Goal: Task Accomplishment & Management: Manage account settings

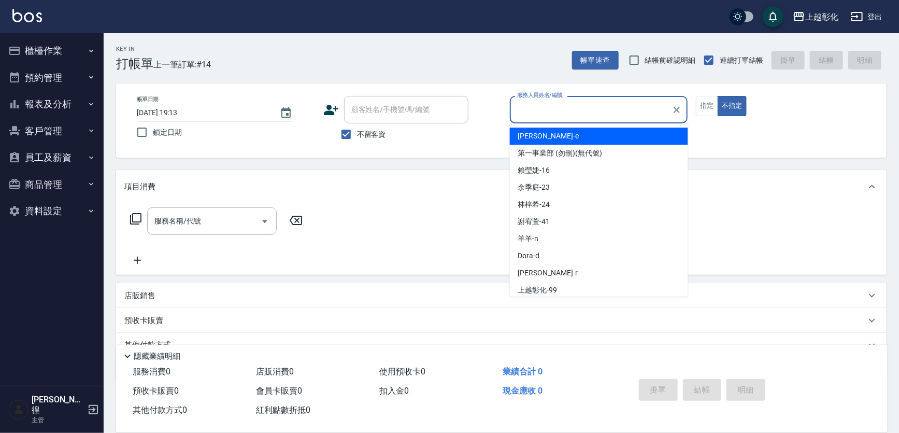
click at [55, 139] on button "客戶管理" at bounding box center [51, 131] width 95 height 27
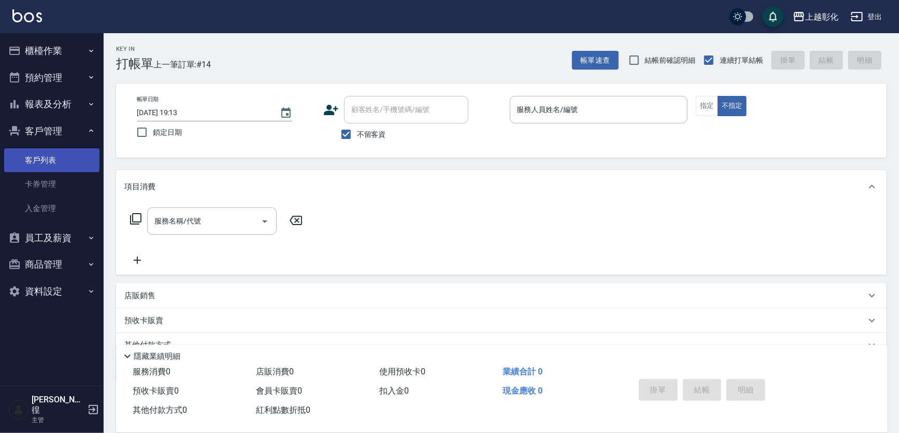
click at [47, 159] on link "客戶列表" at bounding box center [51, 160] width 95 height 24
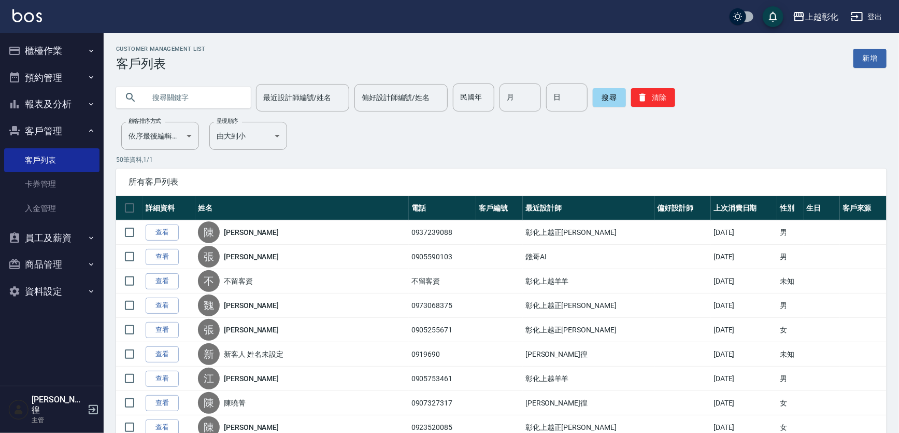
click at [204, 92] on input "text" at bounding box center [193, 97] width 97 height 28
type input "v"
type input "小刺蝟"
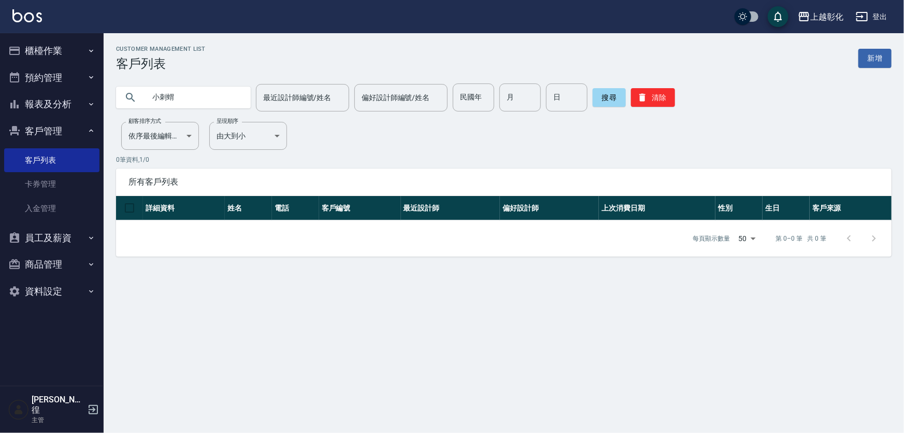
click at [71, 56] on button "櫃檯作業" at bounding box center [51, 50] width 95 height 27
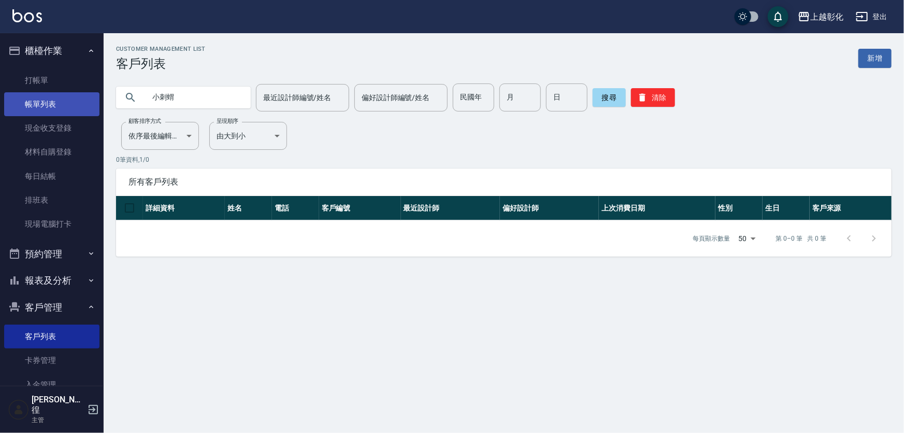
click at [65, 94] on link "帳單列表" at bounding box center [51, 104] width 95 height 24
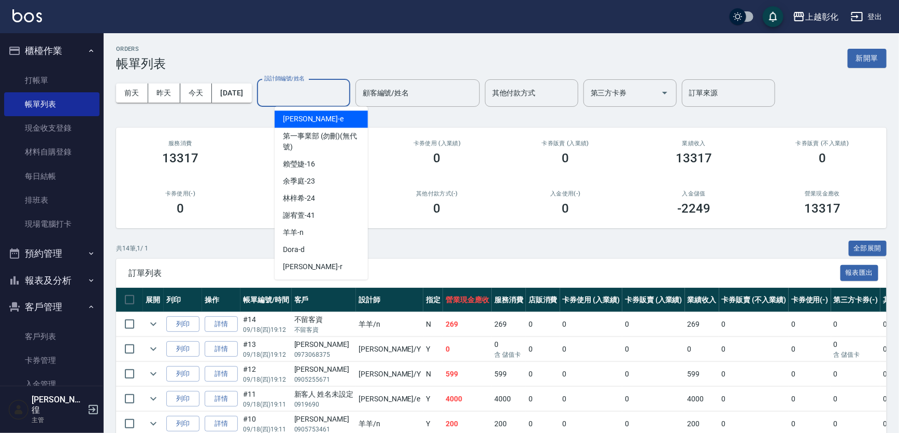
click at [303, 93] on input "設計師編號/姓名" at bounding box center [304, 93] width 84 height 18
type input "ㄍ"
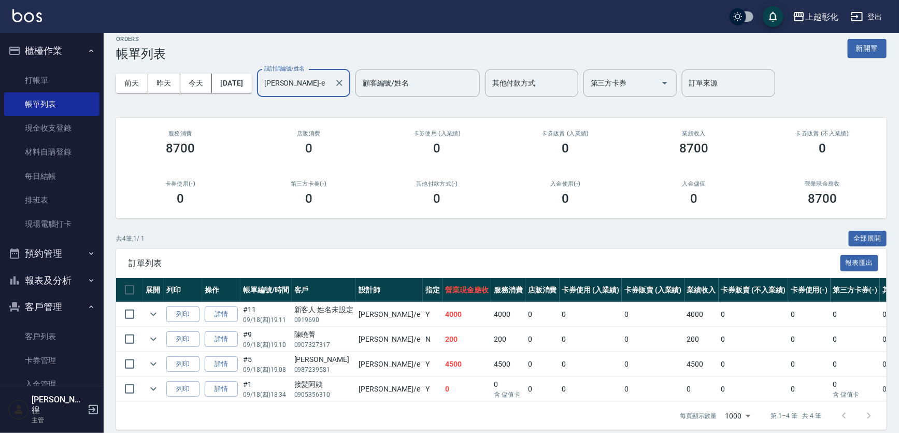
scroll to position [25, 0]
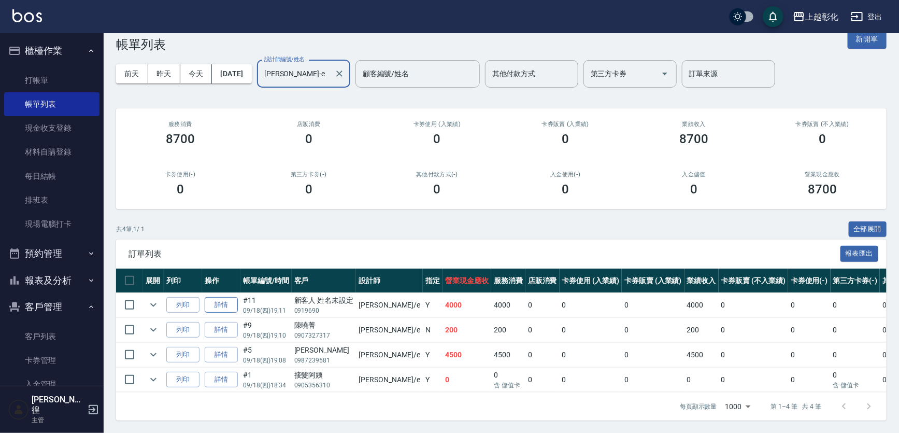
type input "[PERSON_NAME]-e"
click at [225, 301] on link "詳情" at bounding box center [221, 305] width 33 height 16
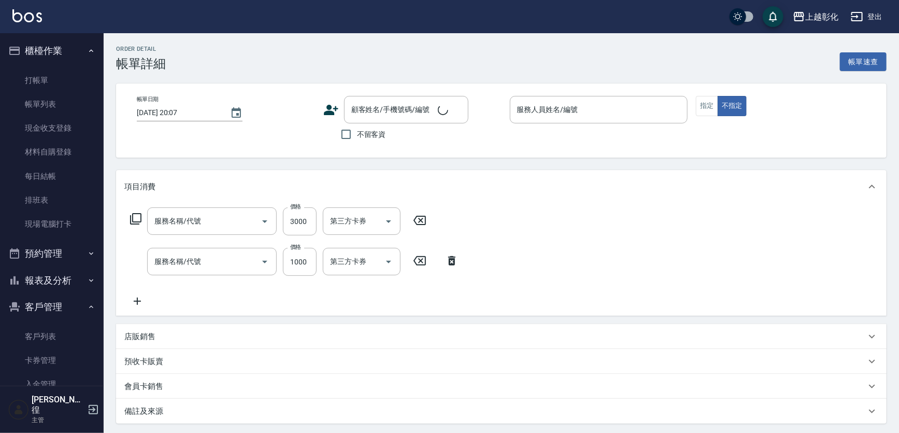
type input "[DATE] 19:11"
type input "[PERSON_NAME]-e"
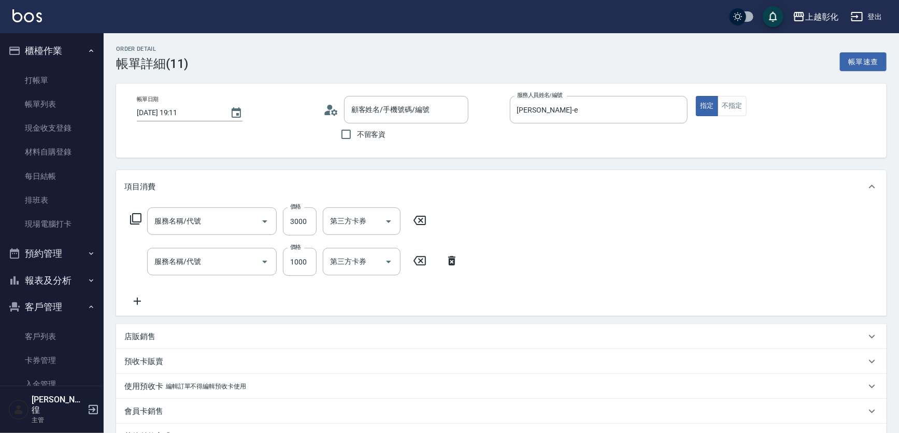
type input "過年染髮A(511)"
type input "重整1組20片(7001)"
type input "新客人 姓名未設定/0919690/null"
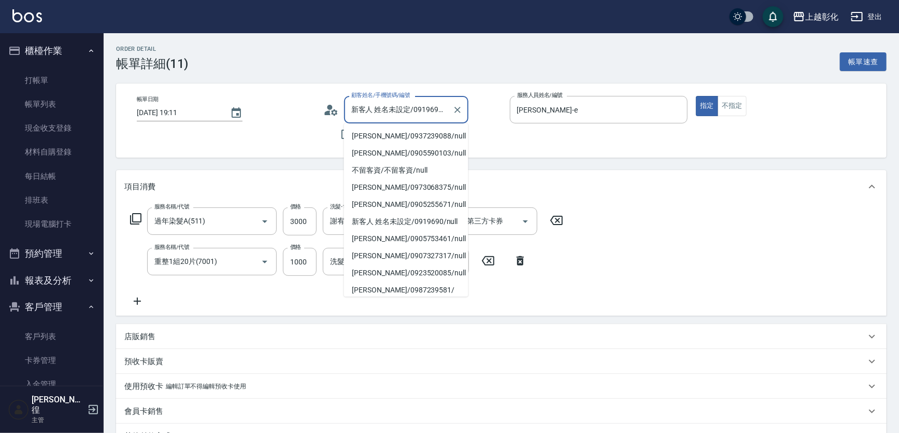
click at [386, 115] on input "新客人 姓名未設定/0919690/null" at bounding box center [399, 110] width 100 height 18
click at [329, 107] on circle at bounding box center [329, 107] width 5 height 5
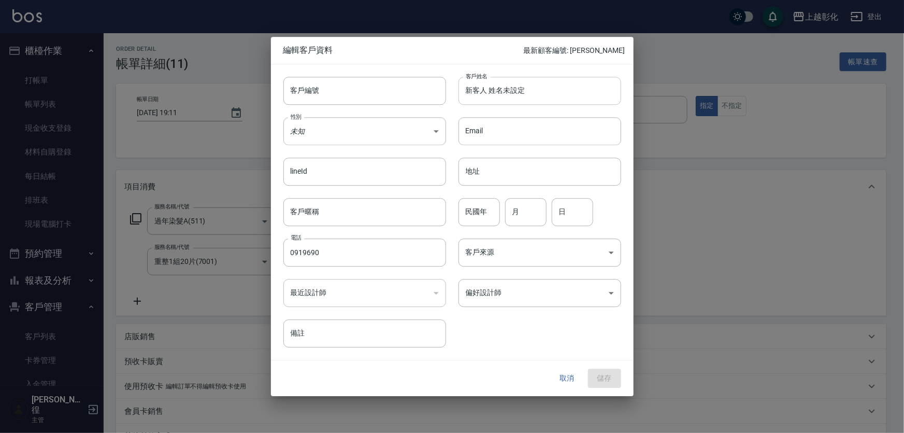
click at [502, 84] on input "新客人 姓名未設定" at bounding box center [540, 91] width 163 height 28
click at [368, 261] on input "0919690" at bounding box center [365, 252] width 163 height 28
type input "0919690373"
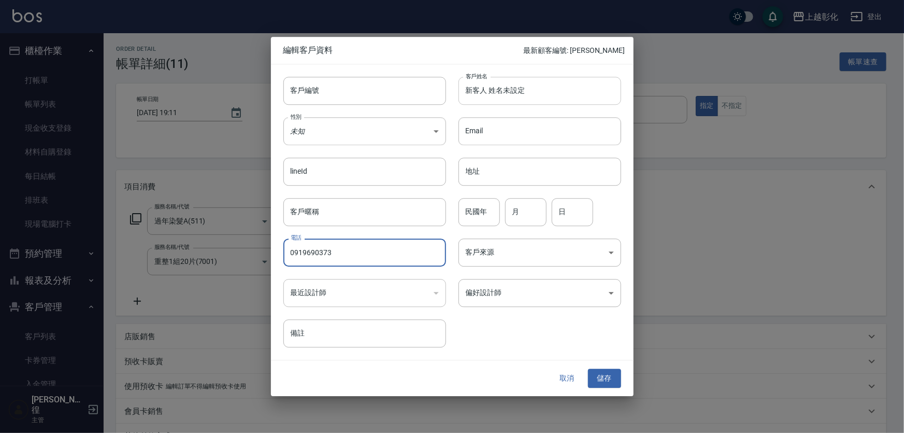
click at [513, 94] on input "新客人 姓名未設定" at bounding box center [540, 91] width 163 height 28
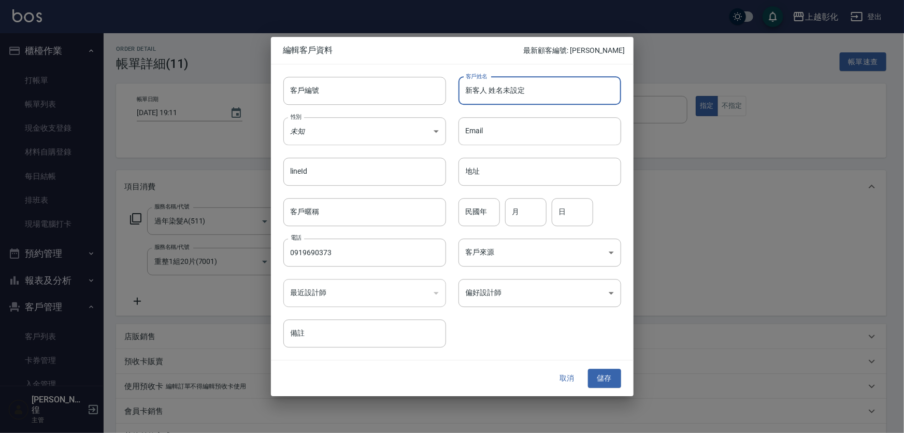
click at [513, 94] on input "新客人 姓名未設定" at bounding box center [540, 91] width 163 height 28
type input "g"
type input "u"
type input "小刺蝟"
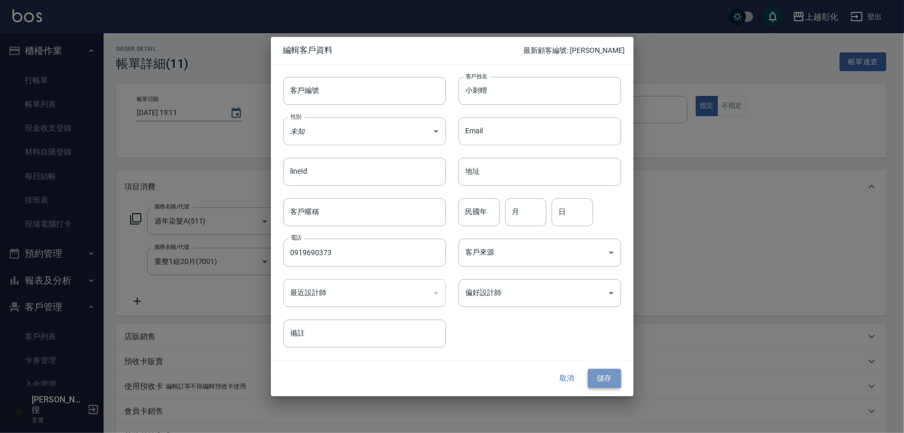
click at [593, 380] on button "儲存" at bounding box center [604, 378] width 33 height 19
click at [563, 367] on div "取消 儲存" at bounding box center [452, 379] width 363 height 36
click at [572, 369] on div "取消 儲存" at bounding box center [452, 379] width 363 height 36
click at [572, 378] on button "取消" at bounding box center [567, 378] width 33 height 19
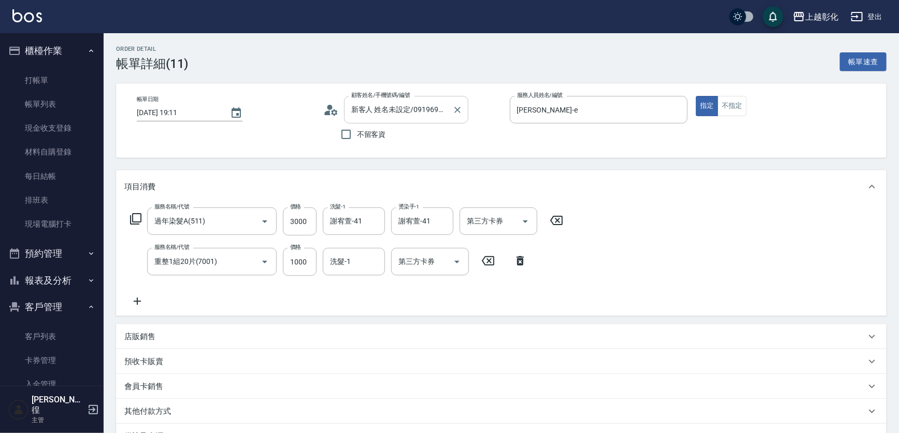
click at [387, 116] on input "新客人 姓名未設定/0919690/null" at bounding box center [399, 110] width 100 height 18
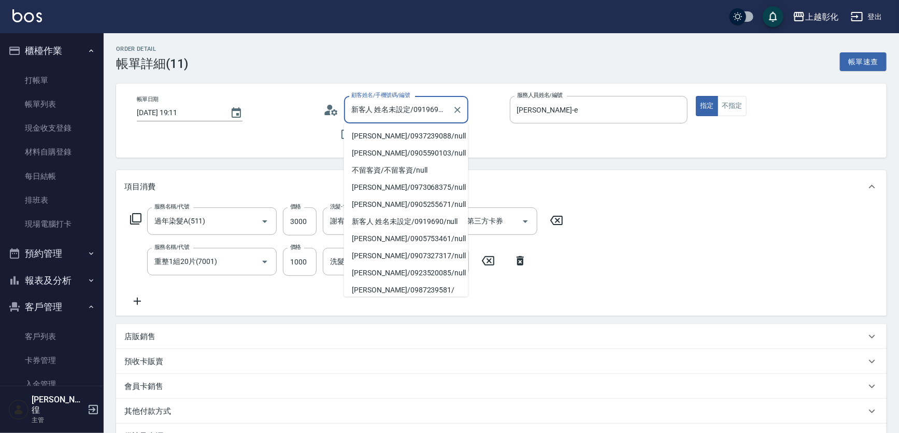
click at [387, 116] on input "新客人 姓名未設定/0919690/null" at bounding box center [399, 110] width 100 height 18
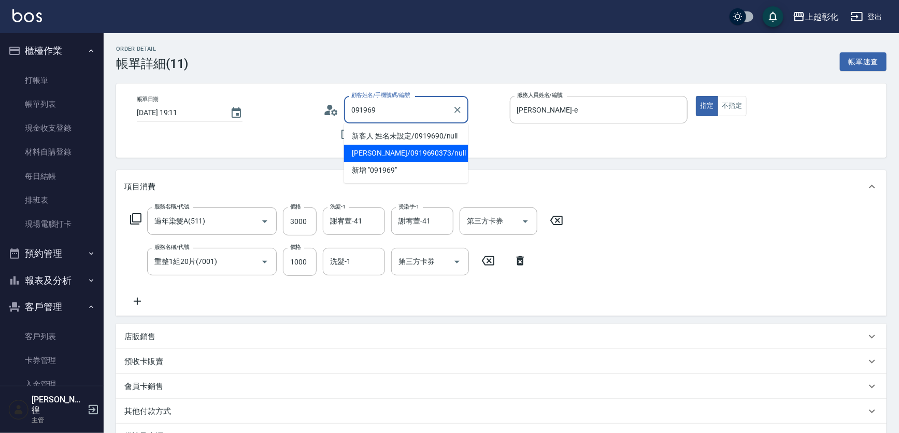
click at [395, 152] on li "[PERSON_NAME]/0919690373/null" at bounding box center [406, 153] width 124 height 17
type input "[PERSON_NAME]/0919690373/null"
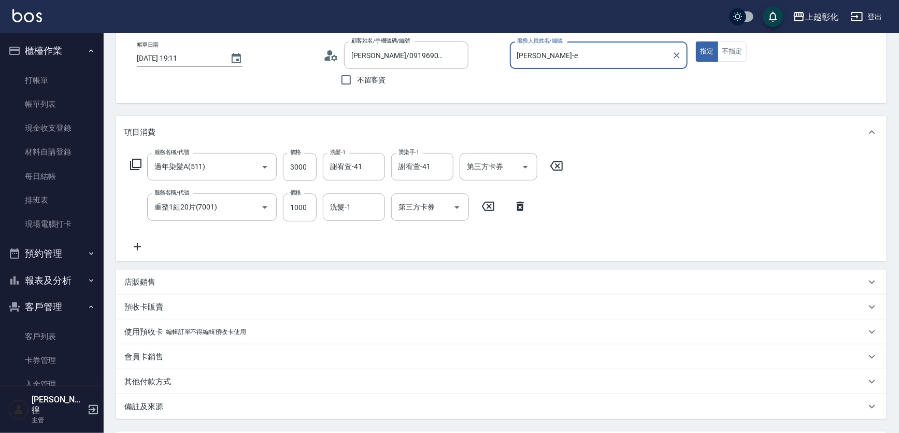
scroll to position [141, 0]
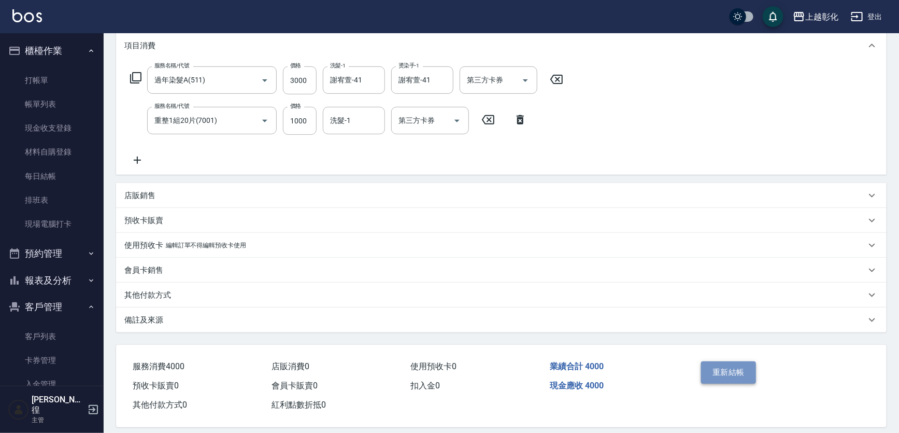
click at [721, 368] on button "重新結帳" at bounding box center [728, 372] width 55 height 22
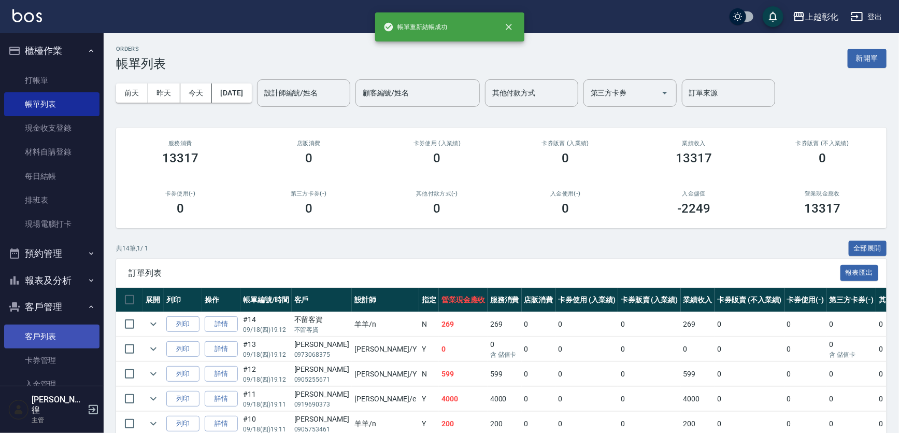
click at [83, 329] on link "客戶列表" at bounding box center [51, 336] width 95 height 24
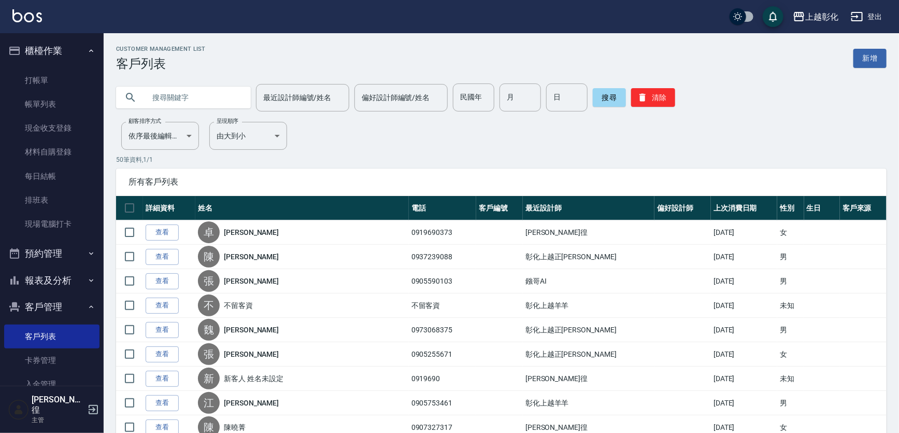
click at [213, 95] on input "text" at bounding box center [193, 97] width 97 height 28
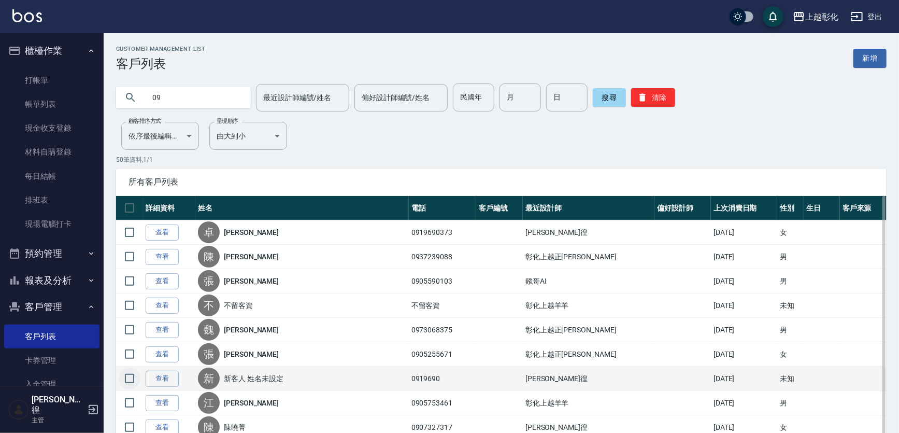
type input "09"
click at [131, 374] on input "checkbox" at bounding box center [130, 378] width 22 height 22
checkbox input "true"
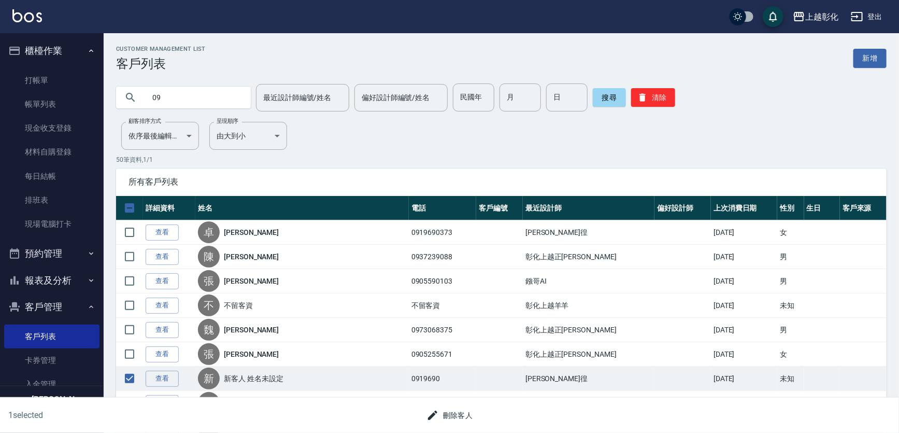
click at [471, 422] on button "刪除客人" at bounding box center [449, 415] width 55 height 19
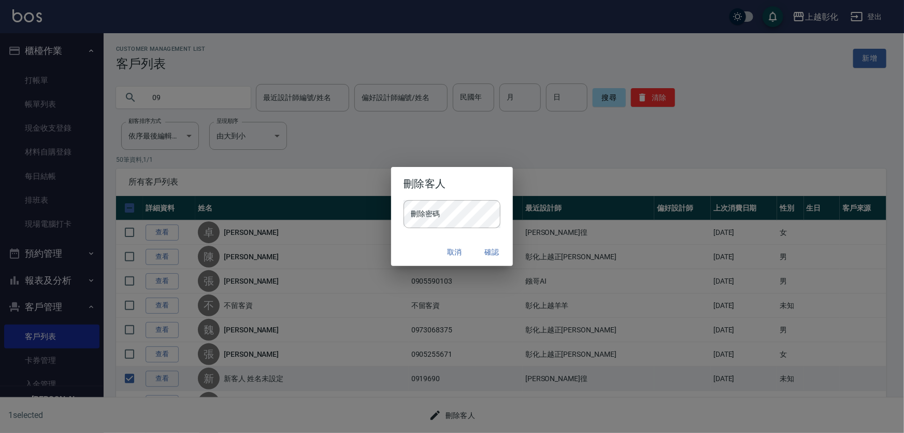
click at [403, 197] on h2 "刪除客人" at bounding box center [451, 183] width 121 height 33
click at [409, 246] on div "取消 確認" at bounding box center [451, 251] width 121 height 27
click at [490, 247] on button "確認" at bounding box center [492, 252] width 33 height 19
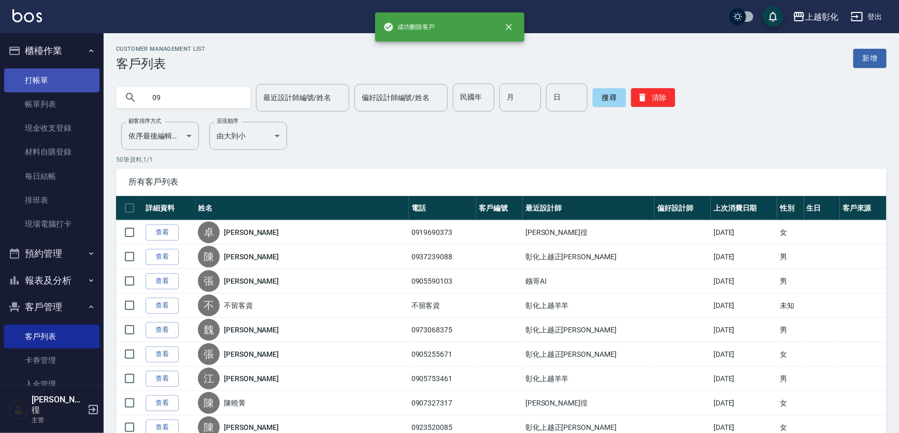
click at [46, 88] on link "打帳單" at bounding box center [51, 80] width 95 height 24
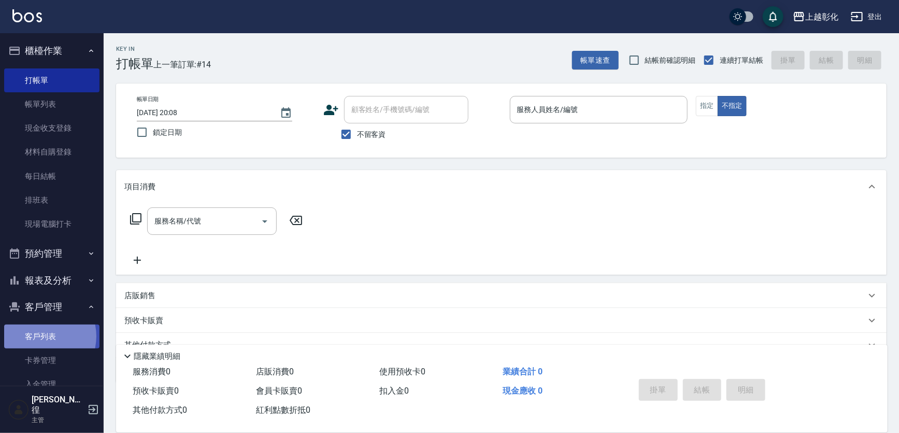
click at [40, 336] on link "客戶列表" at bounding box center [51, 336] width 95 height 24
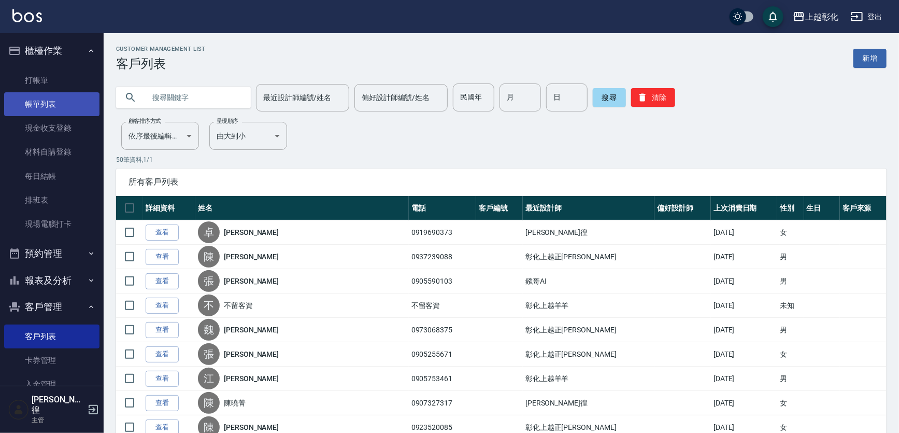
click at [47, 111] on link "帳單列表" at bounding box center [51, 104] width 95 height 24
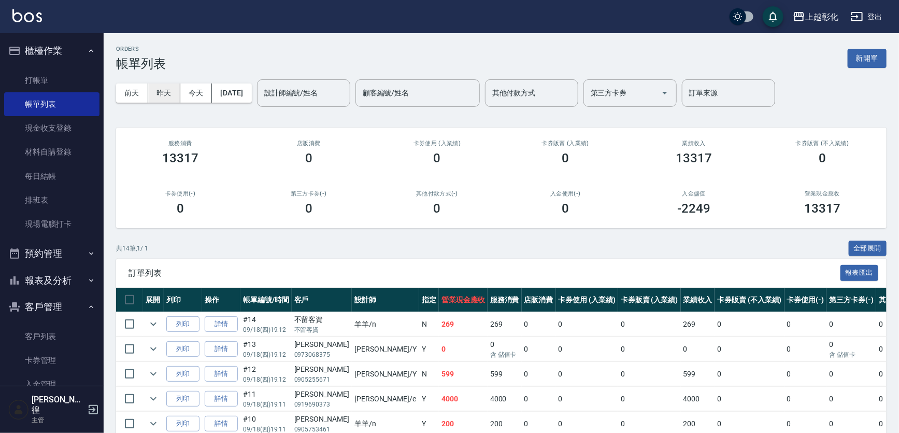
drag, startPoint x: 150, startPoint y: 83, endPoint x: 171, endPoint y: 86, distance: 20.8
click at [153, 83] on button "昨天" at bounding box center [164, 92] width 32 height 19
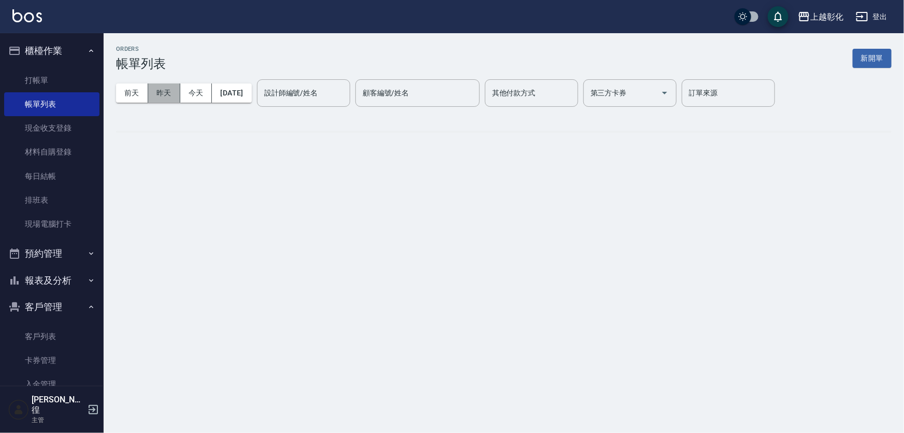
click at [171, 86] on button "昨天" at bounding box center [164, 92] width 32 height 19
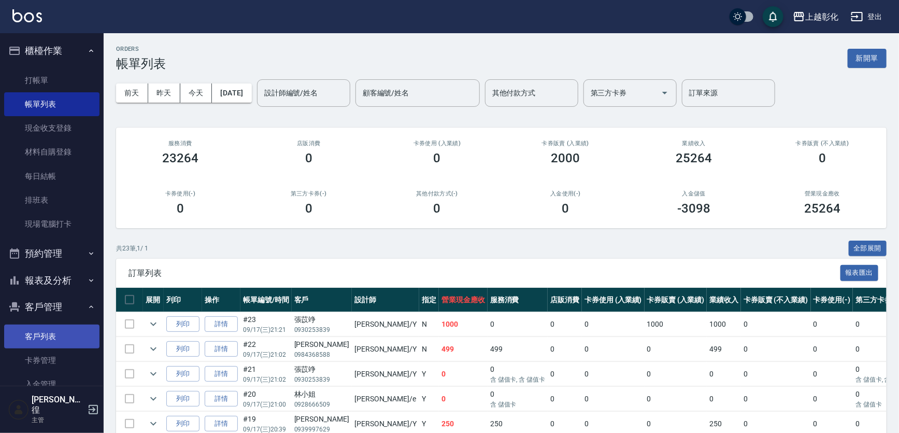
drag, startPoint x: 64, startPoint y: 320, endPoint x: 64, endPoint y: 342, distance: 21.3
click at [64, 342] on ul "客戶列表 卡券管理 入金管理" at bounding box center [51, 360] width 95 height 80
click at [64, 342] on link "客戶列表" at bounding box center [51, 336] width 95 height 24
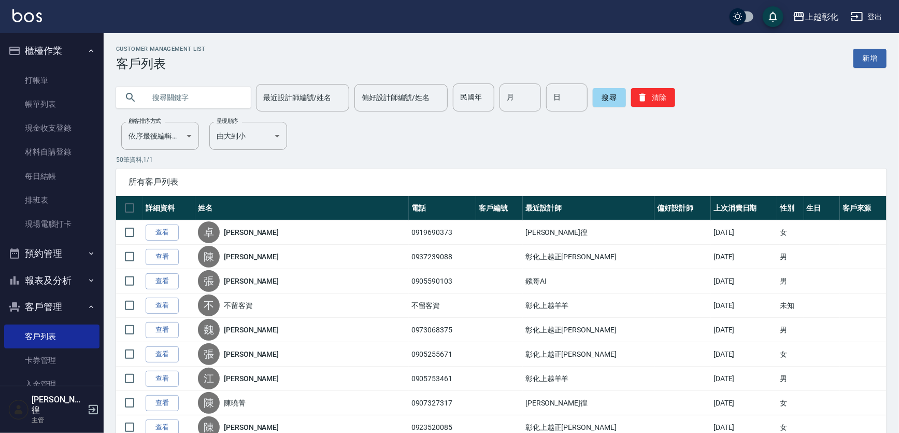
click at [176, 100] on input "text" at bounding box center [193, 97] width 97 height 28
type input "0975729700"
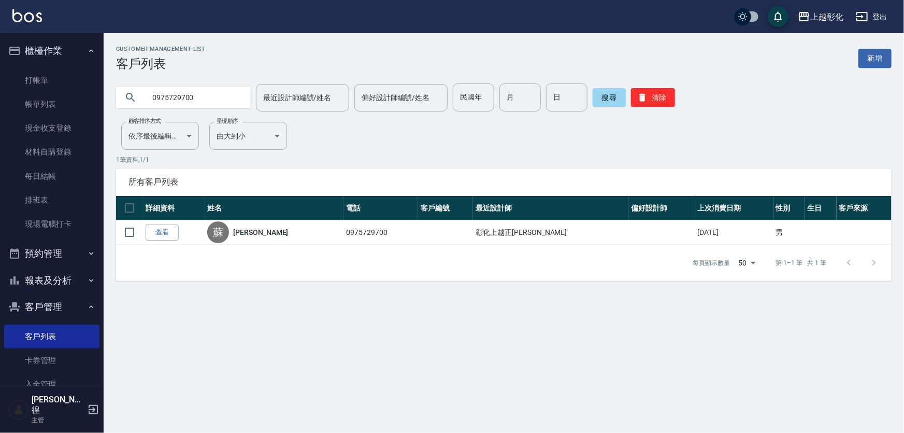
click at [176, 99] on input "0975729700" at bounding box center [193, 97] width 97 height 28
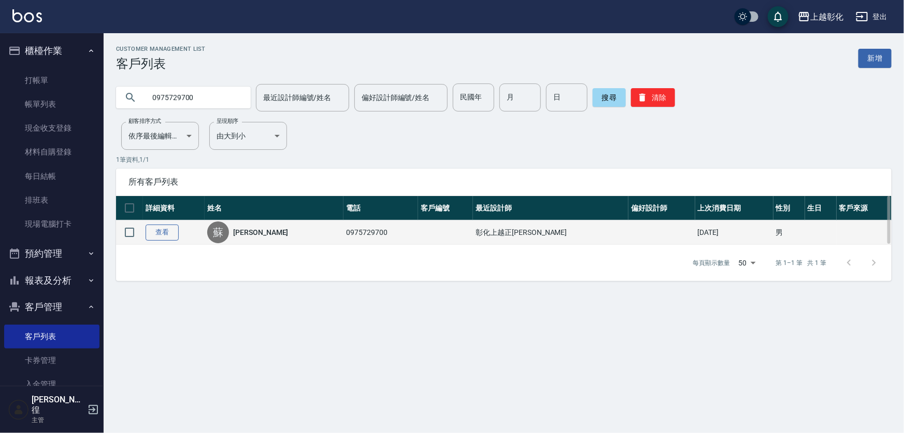
click at [174, 236] on link "查看" at bounding box center [162, 232] width 33 height 16
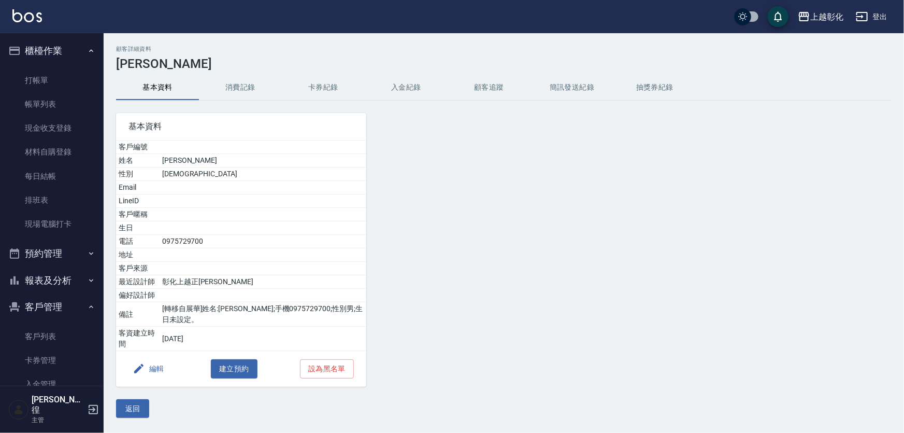
click at [419, 91] on button "入金紀錄" at bounding box center [406, 87] width 83 height 25
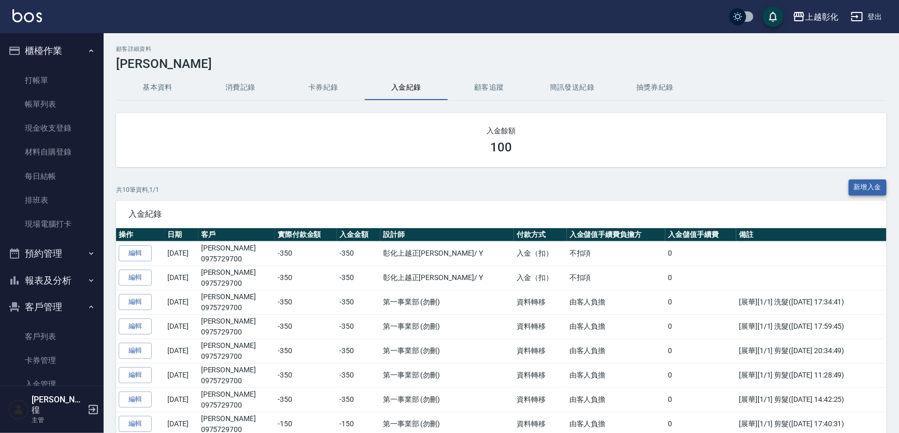
click at [860, 193] on button "新增入金" at bounding box center [868, 187] width 38 height 16
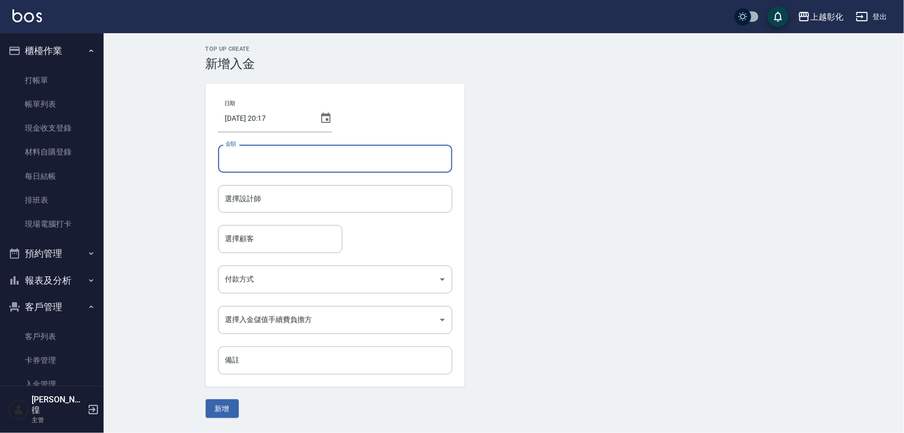
drag, startPoint x: 356, startPoint y: 157, endPoint x: 361, endPoint y: 159, distance: 5.6
click at [357, 158] on input "金額" at bounding box center [335, 159] width 234 height 28
type input "-100"
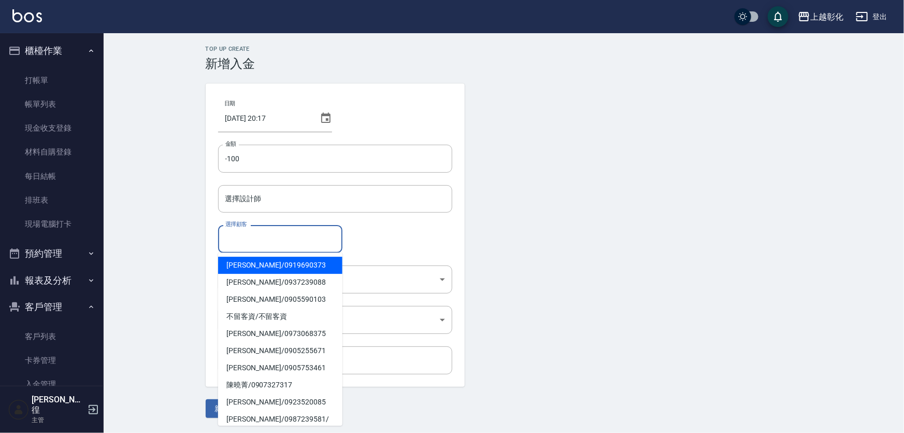
click at [309, 233] on input "選擇顧客" at bounding box center [280, 239] width 115 height 18
paste input "0975729700"
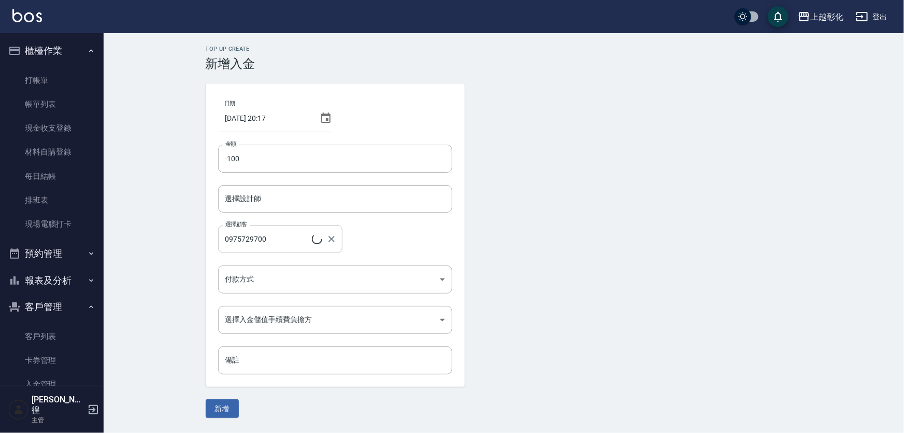
click at [290, 235] on input "0975729700" at bounding box center [267, 239] width 89 height 18
click at [293, 239] on input "0975729700" at bounding box center [267, 239] width 89 height 18
click at [380, 238] on div "選擇顧客 0975729700 選擇顧客" at bounding box center [335, 238] width 234 height 27
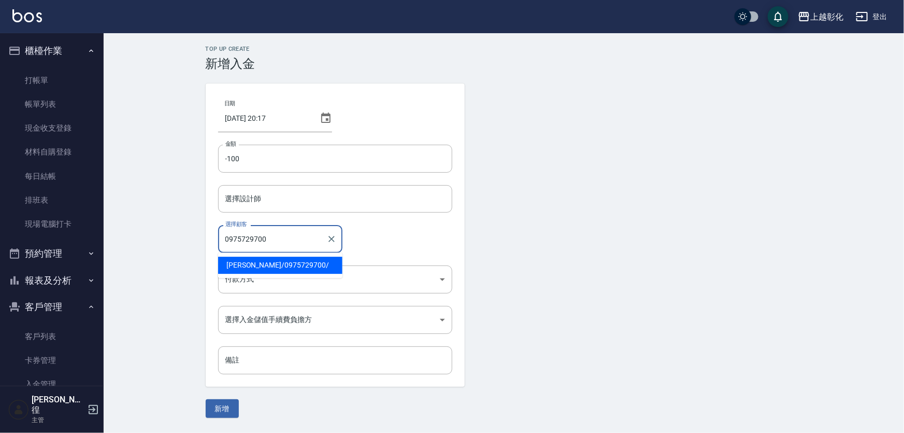
click at [286, 234] on input "0975729700" at bounding box center [273, 239] width 100 height 18
click at [267, 272] on span "[PERSON_NAME]/ 0975729700 /" at bounding box center [280, 265] width 124 height 17
type input "[PERSON_NAME]/0975729700/"
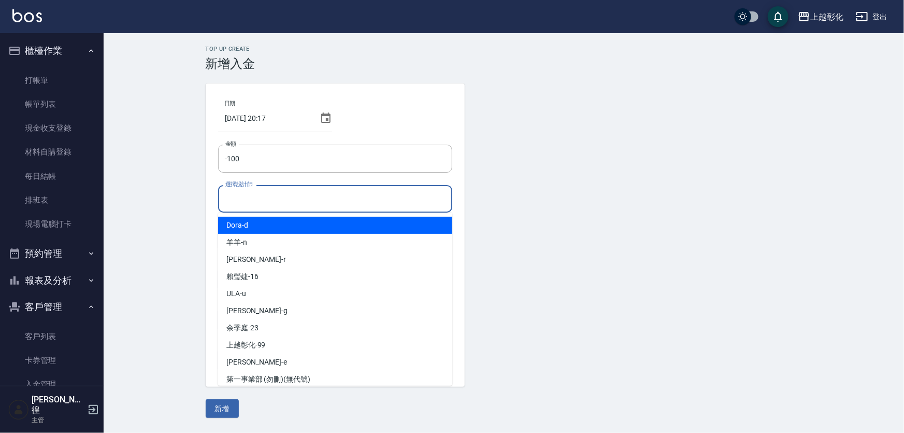
click at [275, 205] on input "選擇設計師" at bounding box center [335, 199] width 225 height 18
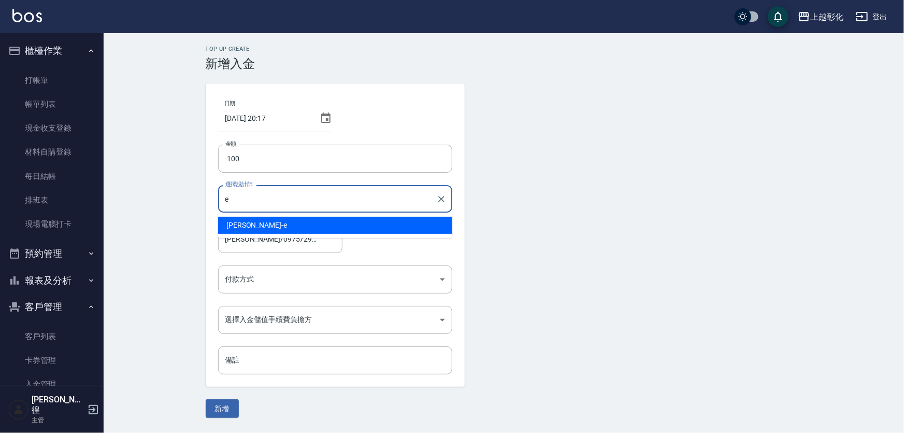
click at [254, 224] on div "[PERSON_NAME] -e" at bounding box center [335, 225] width 234 height 17
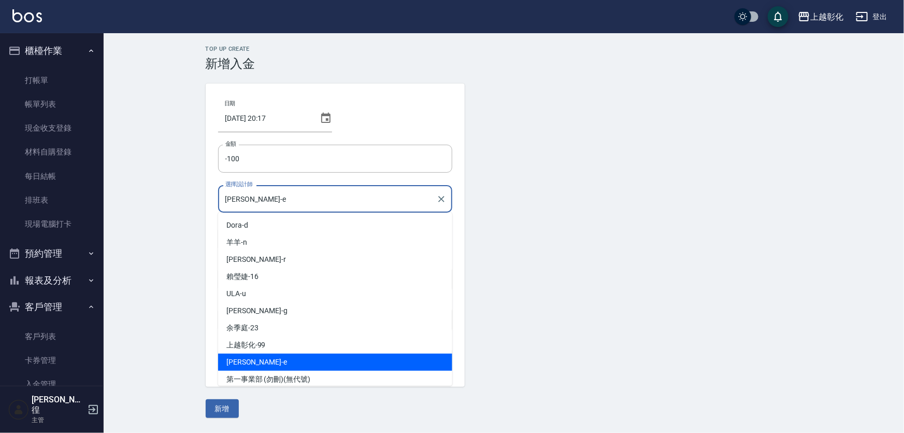
click at [264, 206] on input "[PERSON_NAME]-e" at bounding box center [327, 199] width 209 height 18
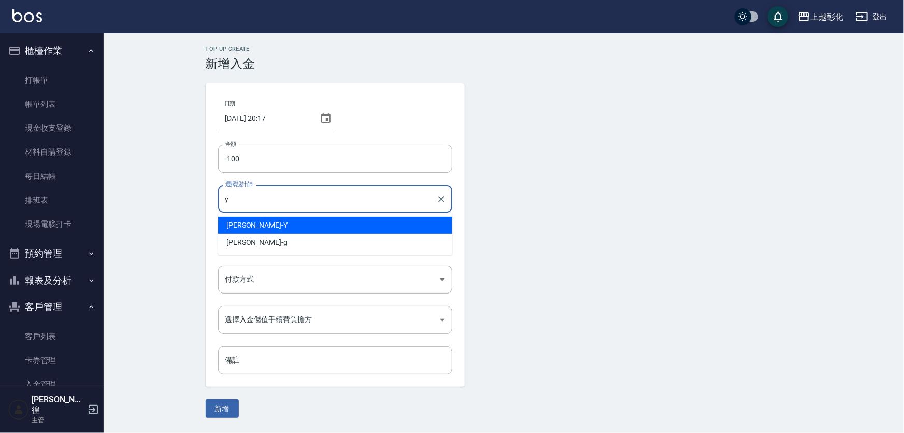
click at [261, 225] on div "[PERSON_NAME]" at bounding box center [335, 225] width 234 height 17
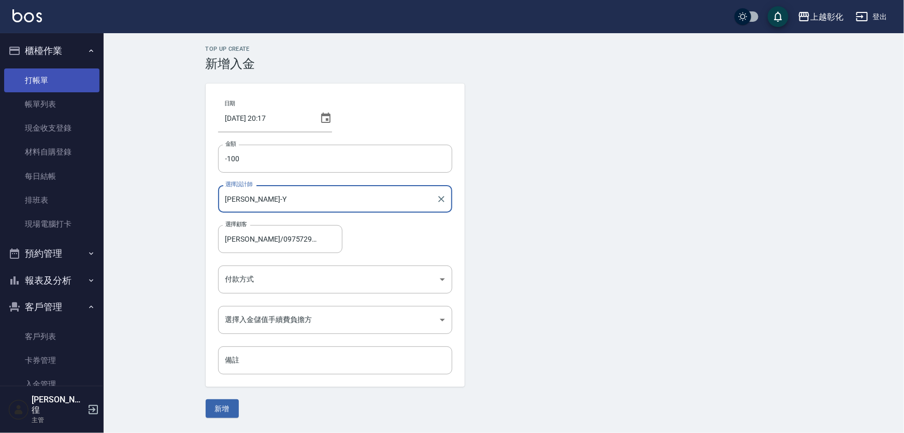
type input "[PERSON_NAME]-Y"
click at [64, 76] on link "打帳單" at bounding box center [51, 80] width 95 height 24
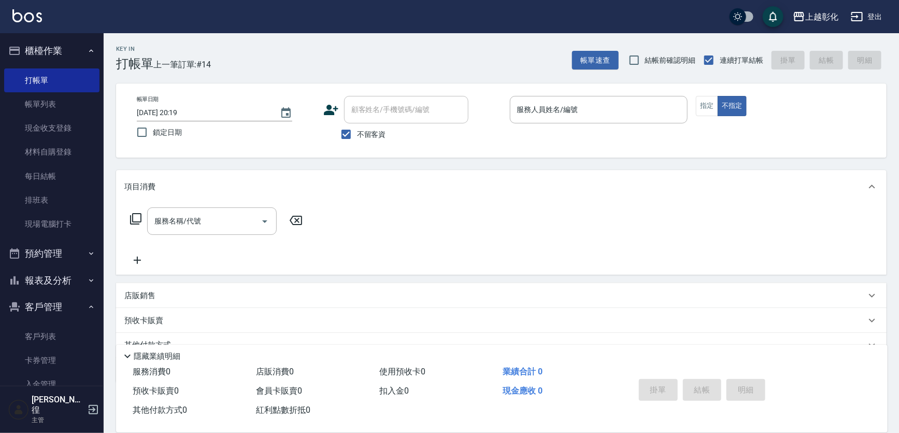
click at [365, 129] on span "不留客資" at bounding box center [371, 134] width 29 height 11
click at [357, 129] on input "不留客資" at bounding box center [346, 134] width 22 height 22
checkbox input "false"
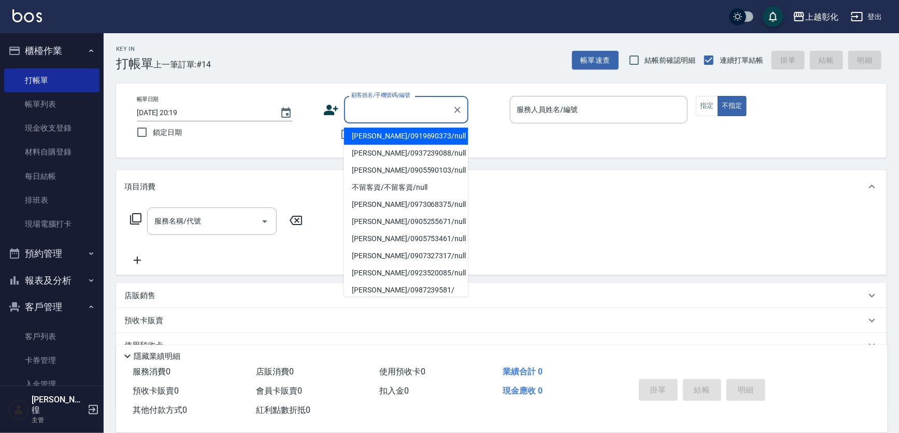
click at [377, 113] on input "顧客姓名/手機號碼/編號" at bounding box center [399, 110] width 100 height 18
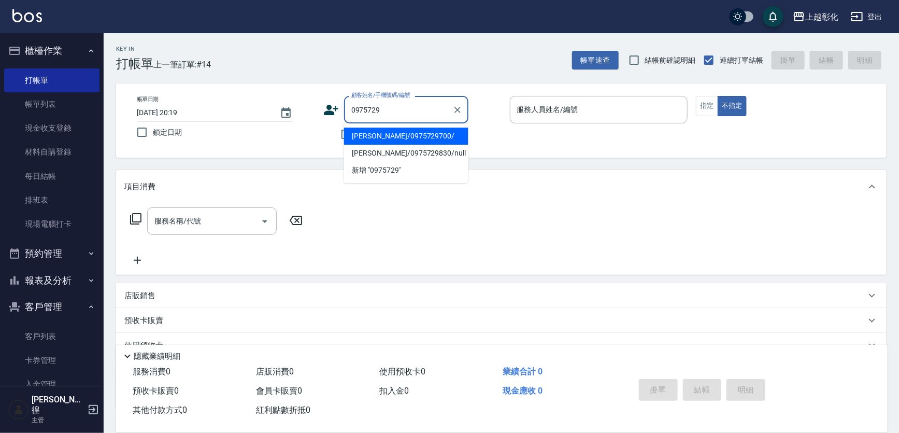
type input "[PERSON_NAME]/0975729700/"
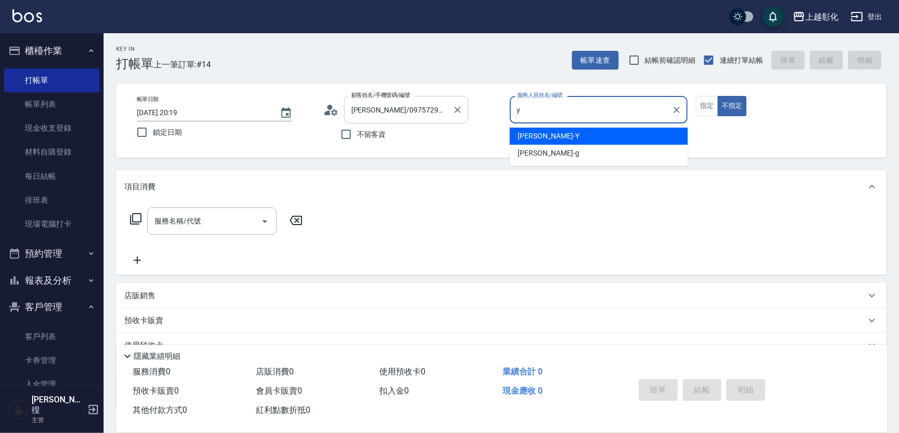
type input "[PERSON_NAME]-Y"
type button "false"
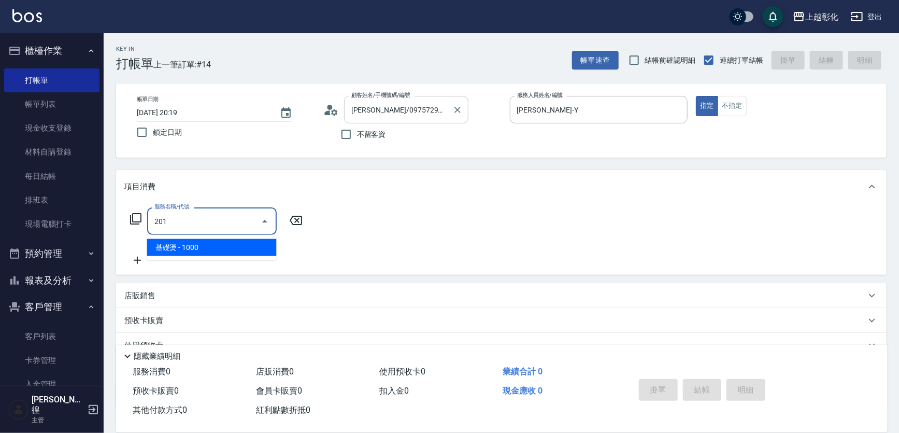
type input "基礎燙(201)"
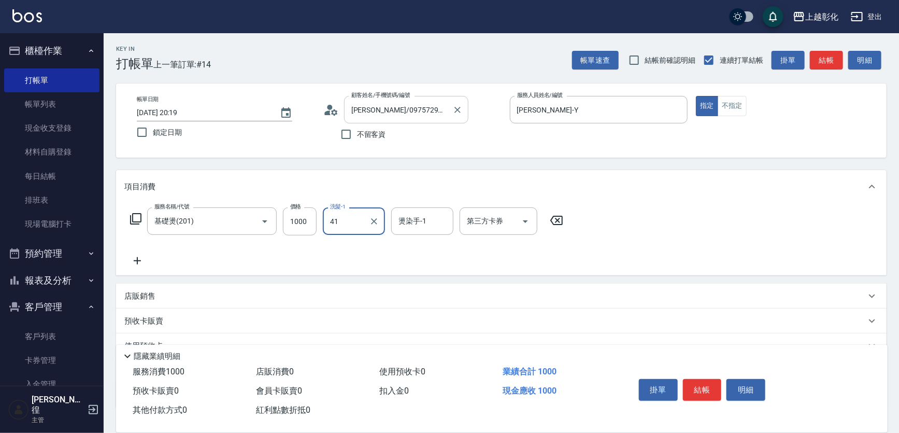
type input "謝宥萱-41"
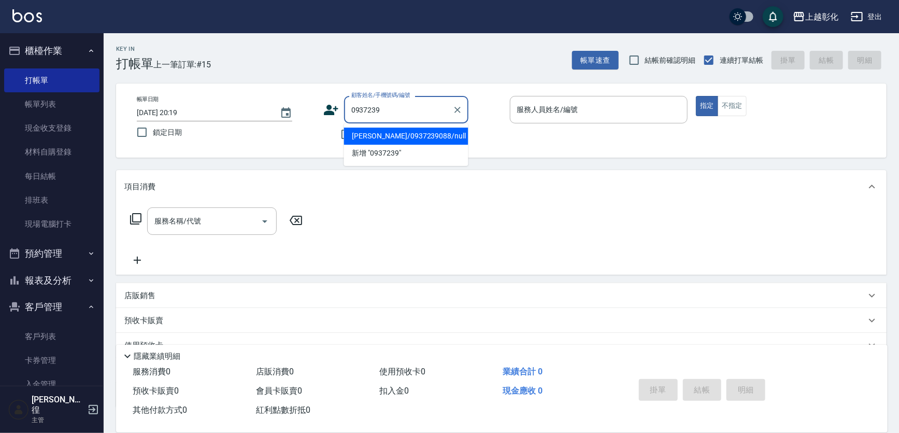
type input "[PERSON_NAME]/0937239088/null"
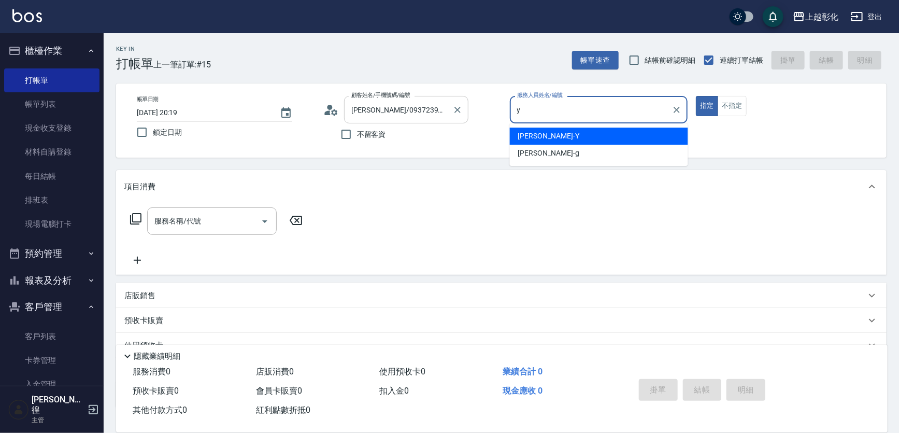
type input "[PERSON_NAME]-Y"
type button "true"
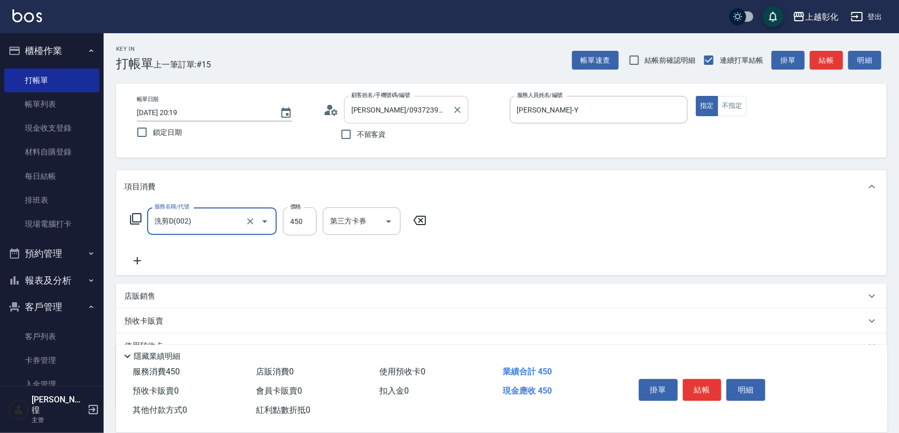
type input "洗剪D(002)"
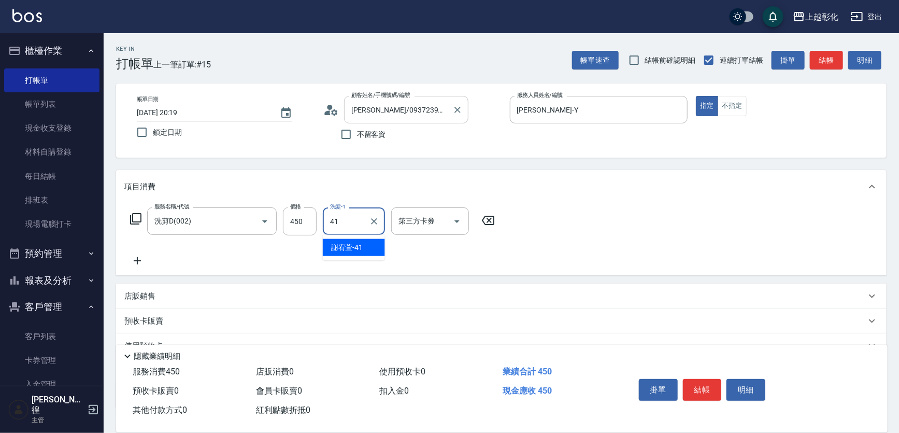
type input "謝宥萱-41"
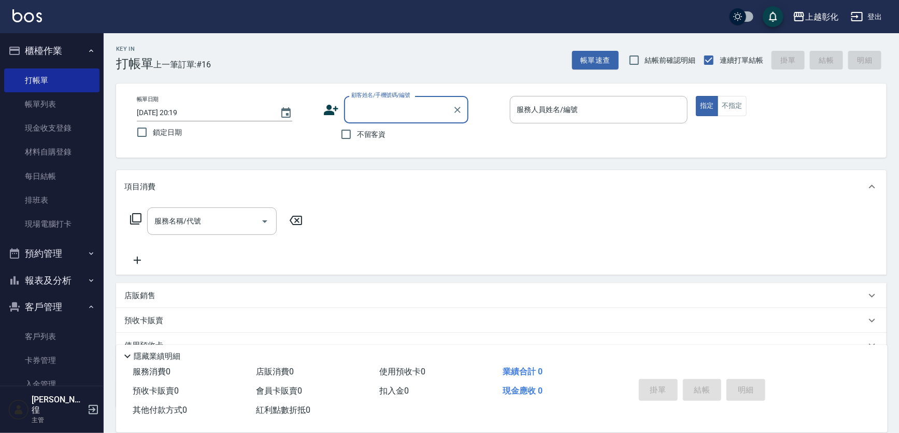
click at [360, 132] on span "不留客資" at bounding box center [371, 134] width 29 height 11
click at [357, 132] on input "不留客資" at bounding box center [346, 134] width 22 height 22
checkbox input "true"
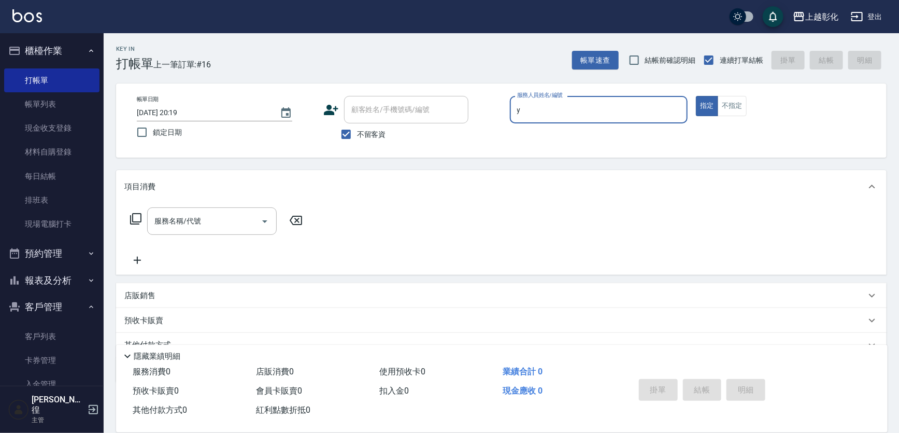
type input "[PERSON_NAME]-Y"
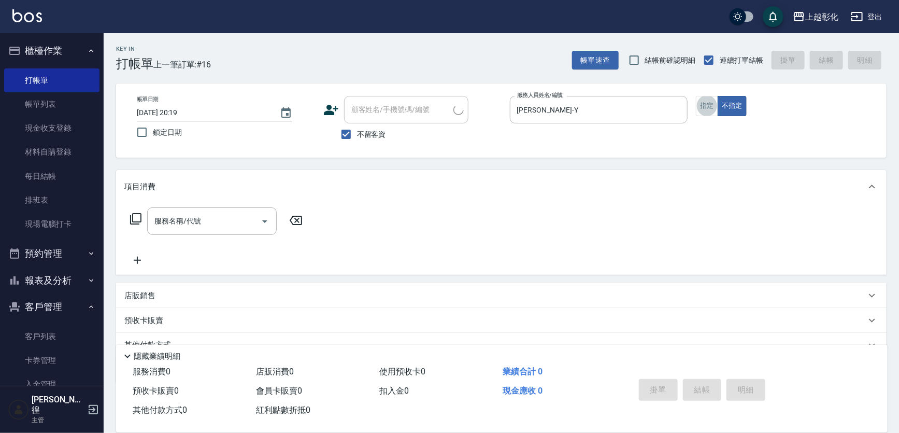
type input "[PERSON_NAME]小姐/0928666509/"
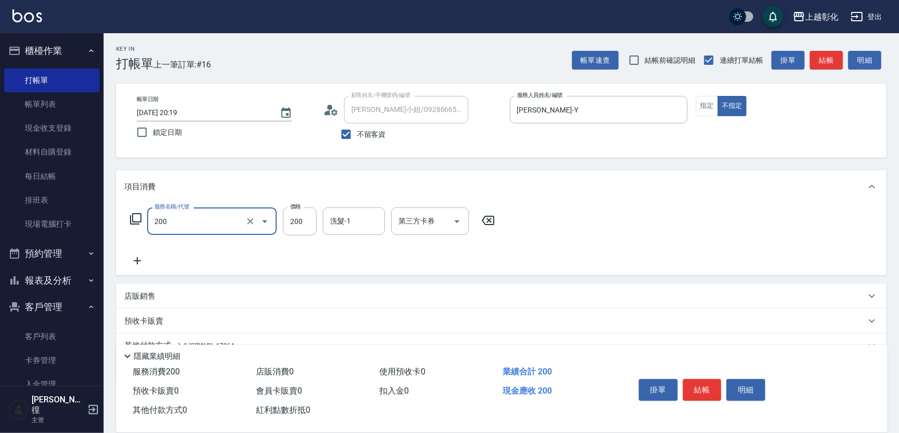
type input "New洗專案(200)"
type input "200"
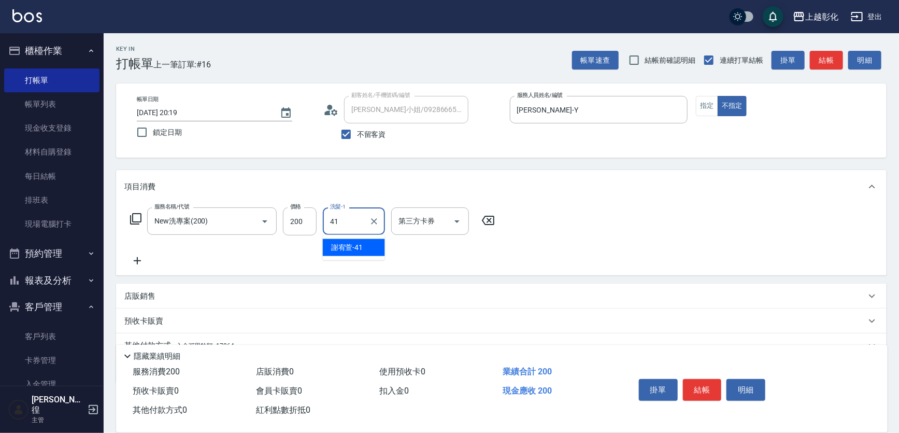
type input "謝宥萱-41"
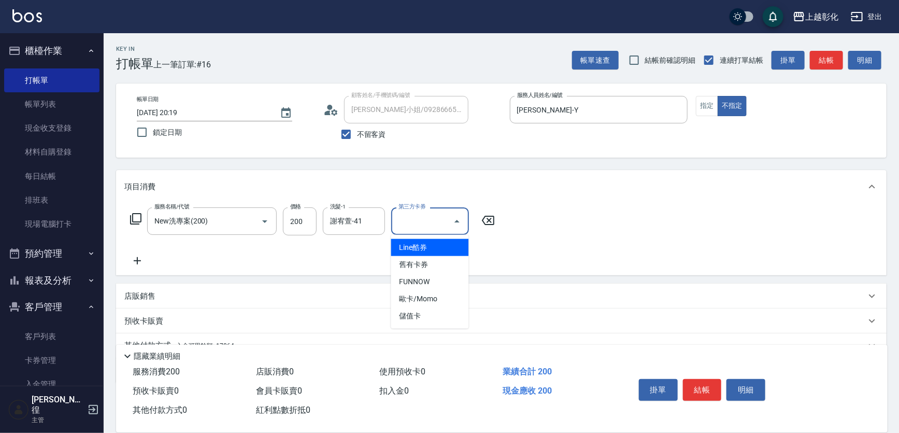
type input "儲值卡"
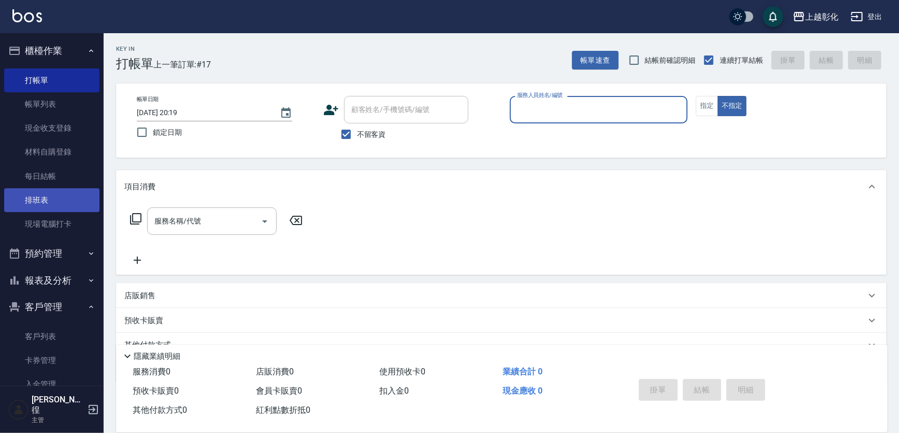
click at [41, 189] on link "排班表" at bounding box center [51, 200] width 95 height 24
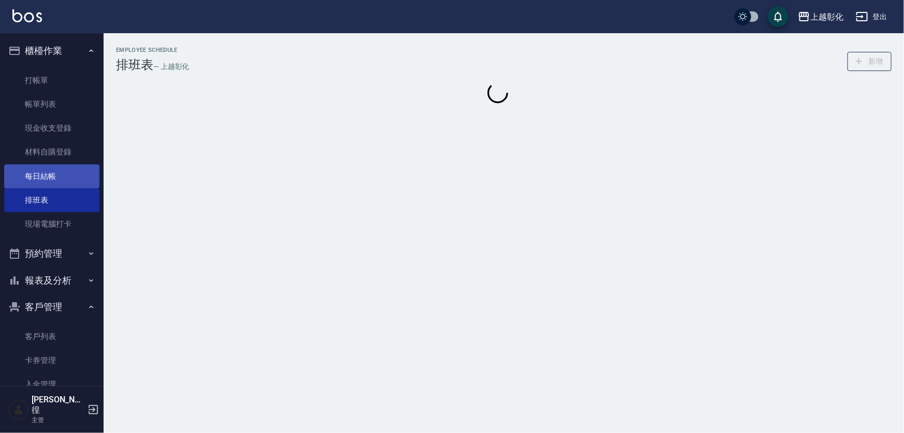
click at [50, 171] on link "每日結帳" at bounding box center [51, 176] width 95 height 24
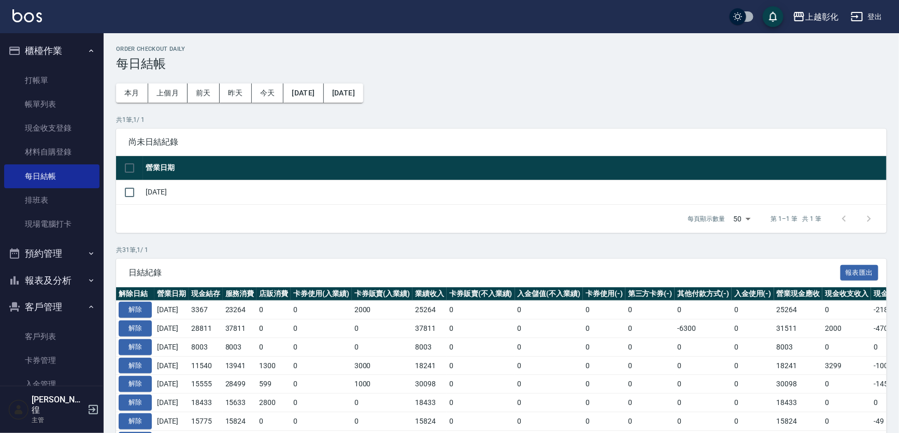
click at [147, 190] on td "[DATE]" at bounding box center [515, 192] width 744 height 24
click at [138, 190] on input "checkbox" at bounding box center [130, 192] width 22 height 22
checkbox input "true"
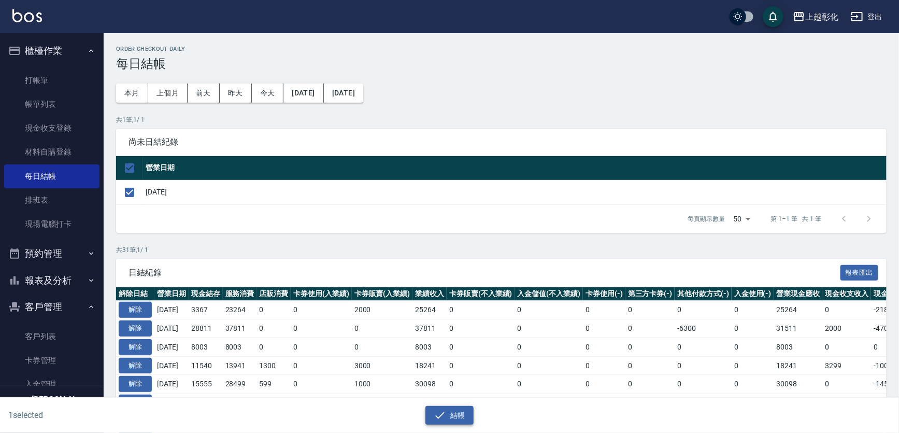
click at [447, 418] on button "結帳" at bounding box center [450, 415] width 48 height 19
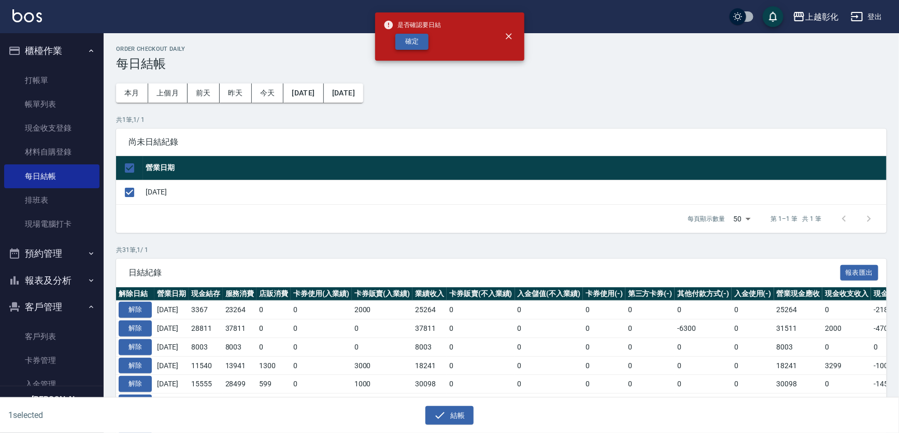
click at [400, 41] on button "確定" at bounding box center [411, 42] width 33 height 16
checkbox input "false"
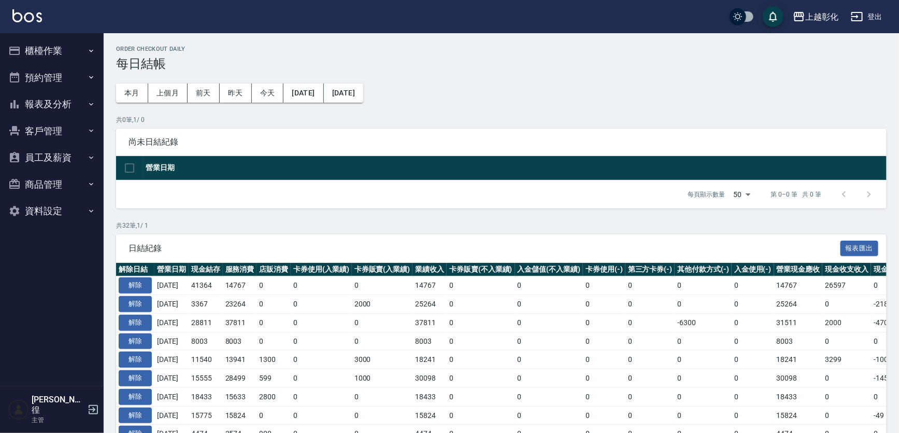
click at [364, 129] on div "尚未日結紀錄" at bounding box center [501, 142] width 771 height 27
